Goal: Book appointment/travel/reservation

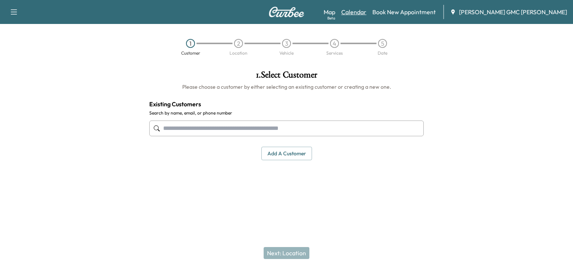
click at [366, 13] on link "Calendar" at bounding box center [353, 11] width 25 height 9
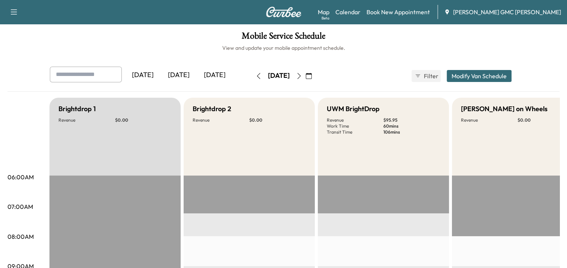
click at [302, 76] on icon "button" at bounding box center [299, 76] width 6 height 6
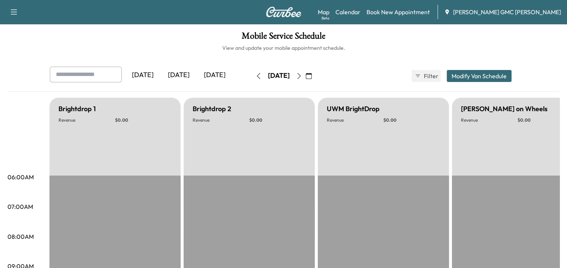
click at [302, 76] on icon "button" at bounding box center [299, 76] width 6 height 6
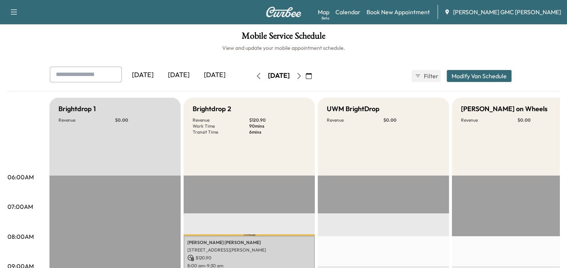
click at [301, 76] on icon "button" at bounding box center [298, 76] width 3 height 6
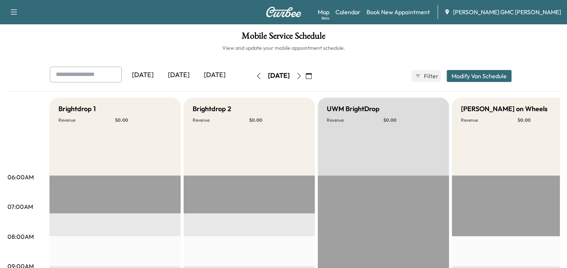
click at [302, 76] on icon "button" at bounding box center [299, 76] width 6 height 6
